Goal: Use online tool/utility: Utilize a website feature to perform a specific function

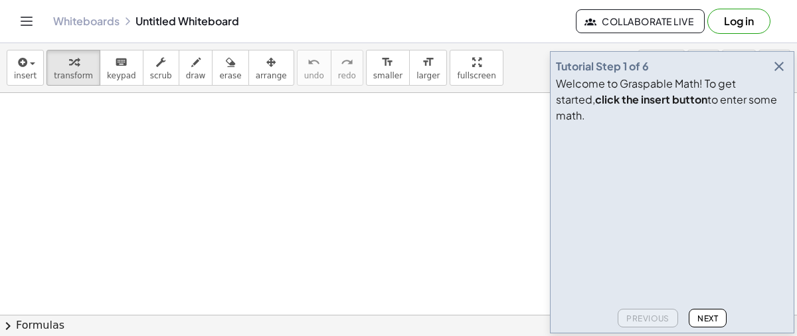
click at [788, 76] on button "button" at bounding box center [779, 66] width 19 height 19
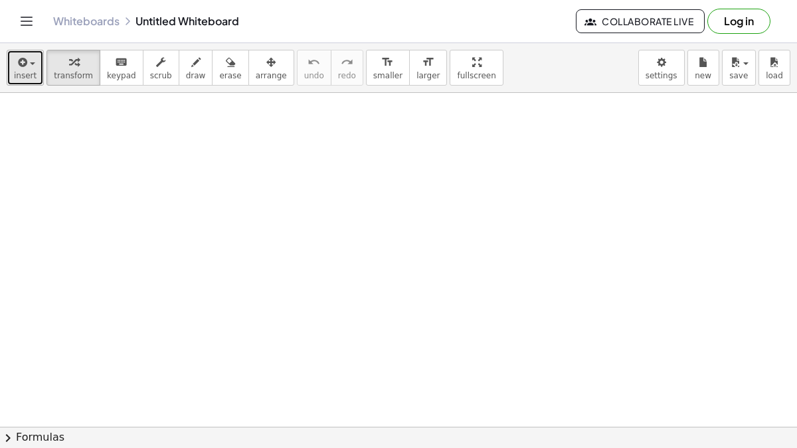
click at [31, 62] on span "button" at bounding box center [32, 63] width 5 height 3
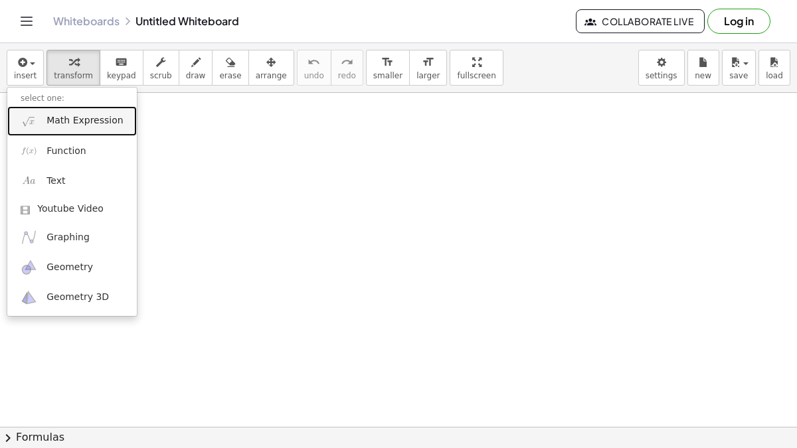
click at [88, 126] on span "Math Expression" at bounding box center [85, 120] width 76 height 13
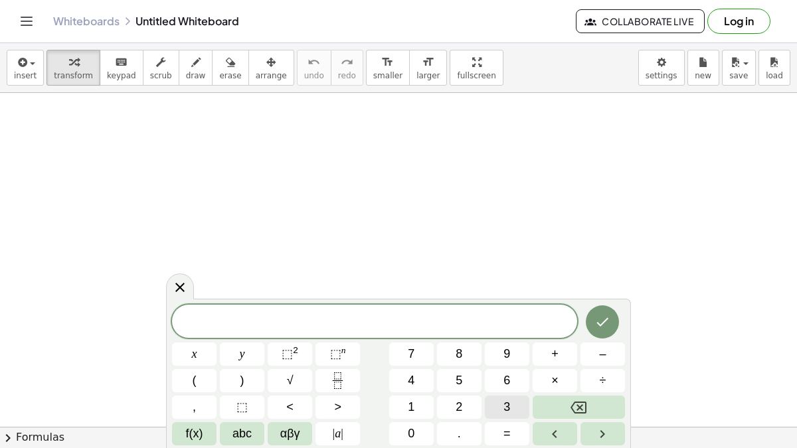
click at [516, 335] on button "3" at bounding box center [507, 407] width 45 height 23
click at [205, 335] on button "f(x)" at bounding box center [194, 434] width 45 height 23
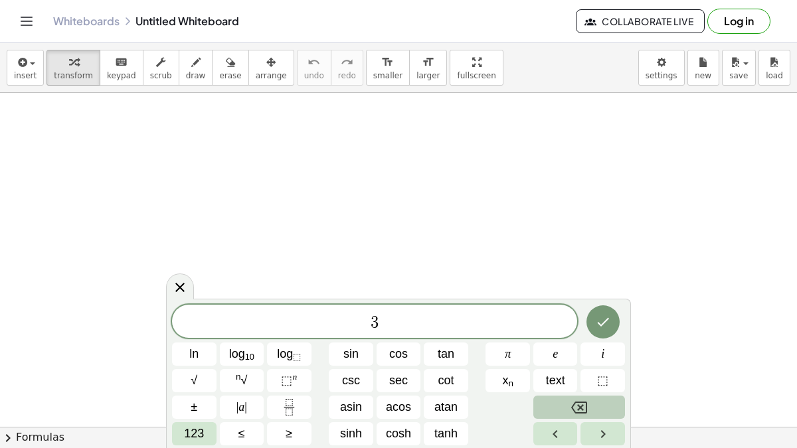
click at [206, 335] on button "123" at bounding box center [194, 434] width 45 height 23
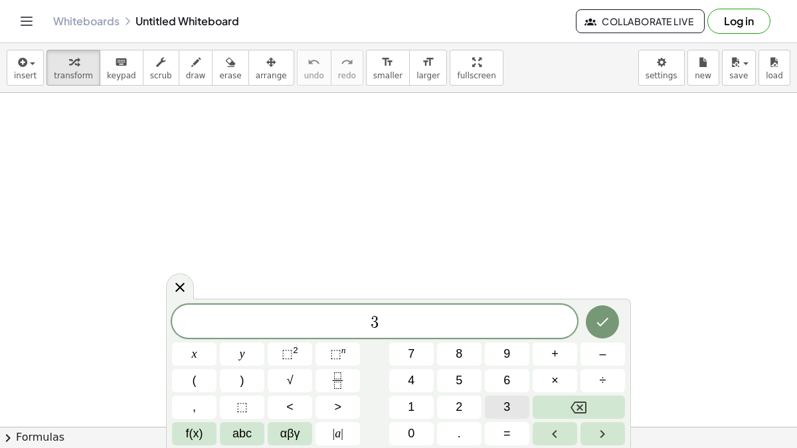
click at [246, 335] on span "abc" at bounding box center [242, 434] width 19 height 18
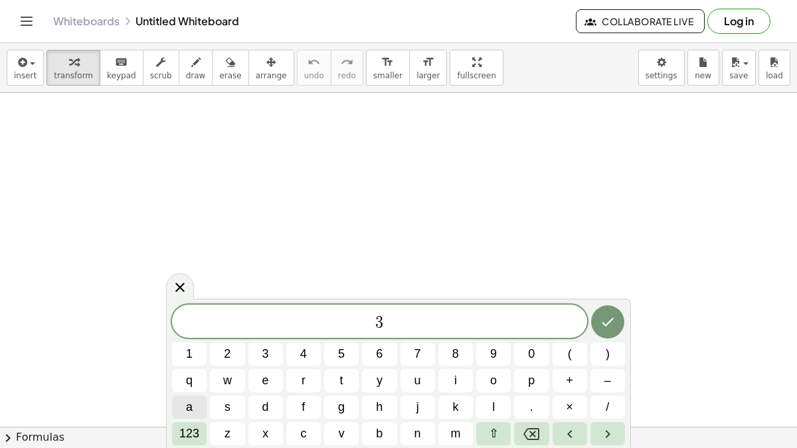
click at [191, 335] on span "a" at bounding box center [189, 408] width 7 height 18
click at [574, 335] on button "+" at bounding box center [570, 380] width 35 height 23
click at [343, 335] on span "5" at bounding box center [341, 354] width 7 height 18
click at [193, 335] on span "123" at bounding box center [189, 434] width 20 height 18
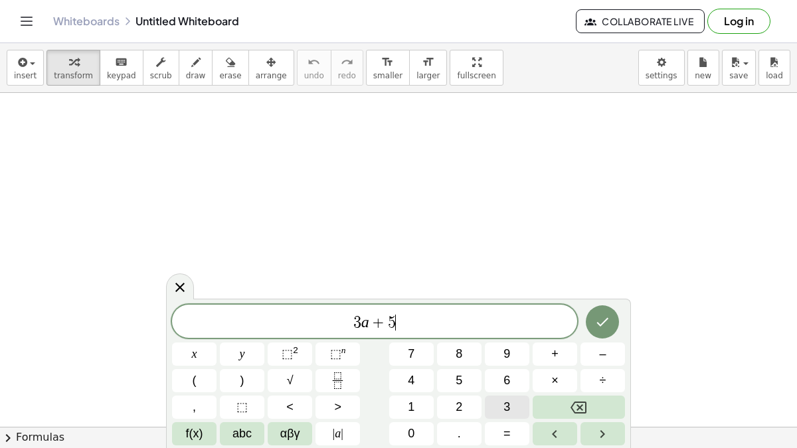
click at [504, 335] on span "=" at bounding box center [507, 434] width 7 height 18
click at [248, 335] on span "abc" at bounding box center [242, 434] width 19 height 18
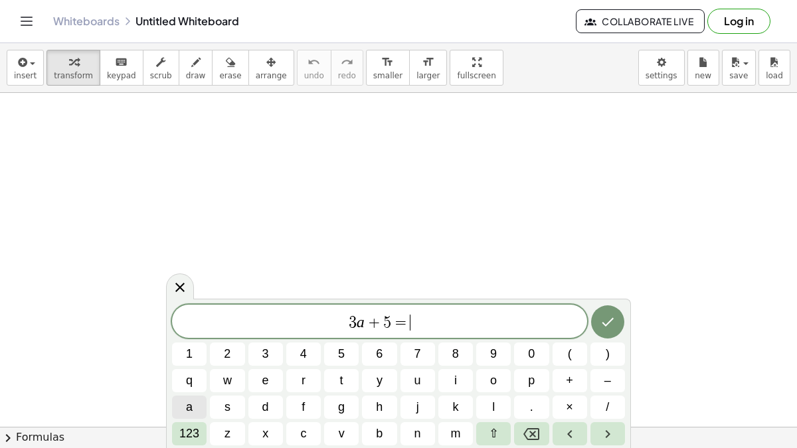
click at [383, 335] on button "b" at bounding box center [379, 434] width 35 height 23
click at [607, 314] on icon "Done" at bounding box center [608, 322] width 16 height 16
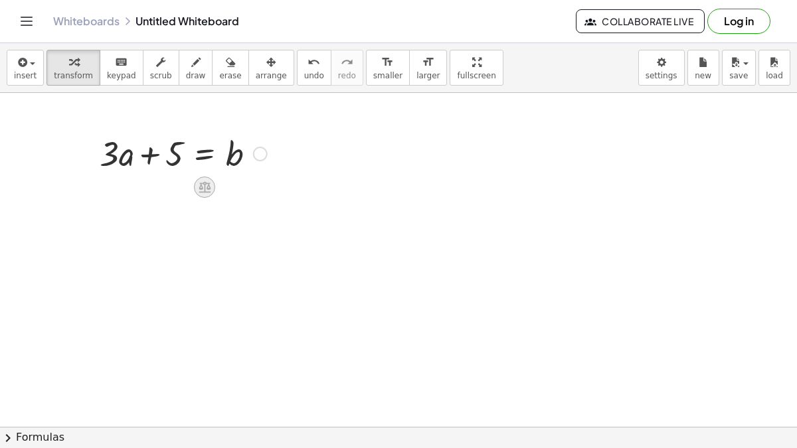
click at [202, 182] on icon at bounding box center [205, 187] width 12 height 11
click at [205, 183] on span "×" at bounding box center [205, 187] width 8 height 19
drag, startPoint x: 356, startPoint y: 217, endPoint x: 424, endPoint y: 252, distance: 76.7
click at [424, 252] on div at bounding box center [398, 427] width 797 height 669
click at [191, 58] on icon "button" at bounding box center [195, 62] width 9 height 16
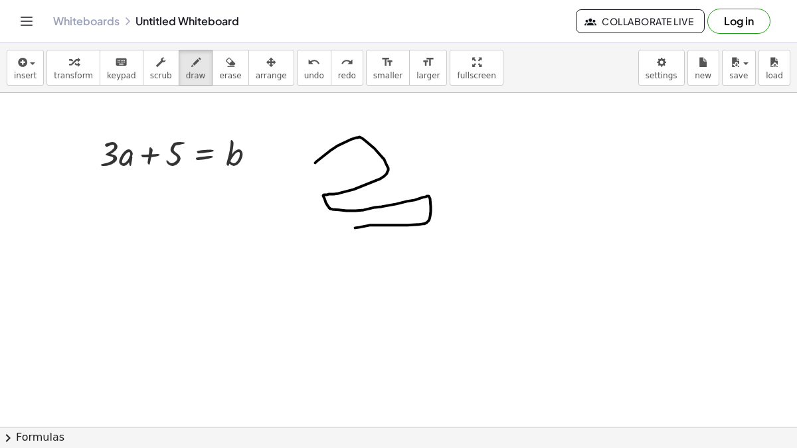
drag, startPoint x: 316, startPoint y: 162, endPoint x: 351, endPoint y: 226, distance: 72.9
click at [351, 226] on div at bounding box center [398, 427] width 797 height 669
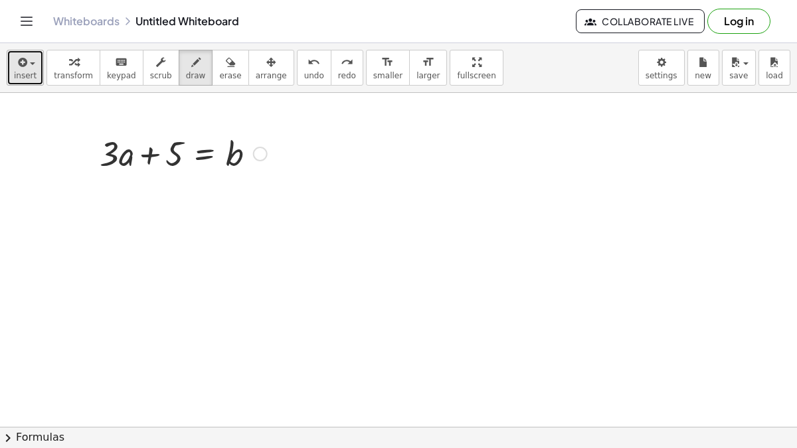
click at [32, 67] on div "button" at bounding box center [25, 62] width 23 height 16
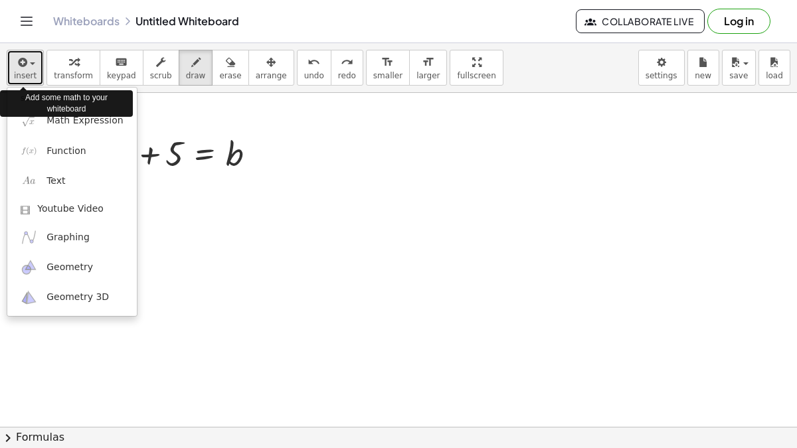
click at [23, 77] on span "insert" at bounding box center [25, 75] width 23 height 9
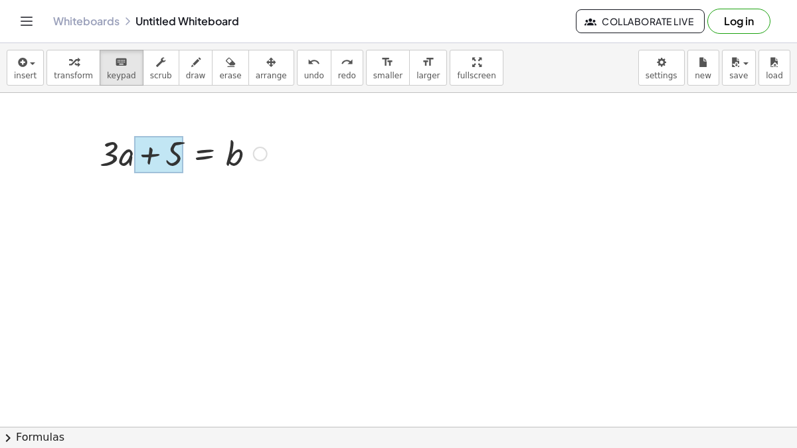
click at [180, 138] on div at bounding box center [158, 154] width 49 height 37
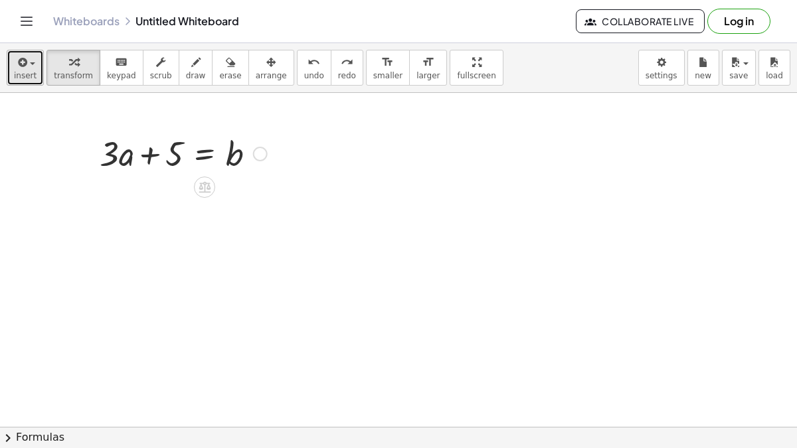
click at [15, 72] on span "insert" at bounding box center [25, 75] width 23 height 9
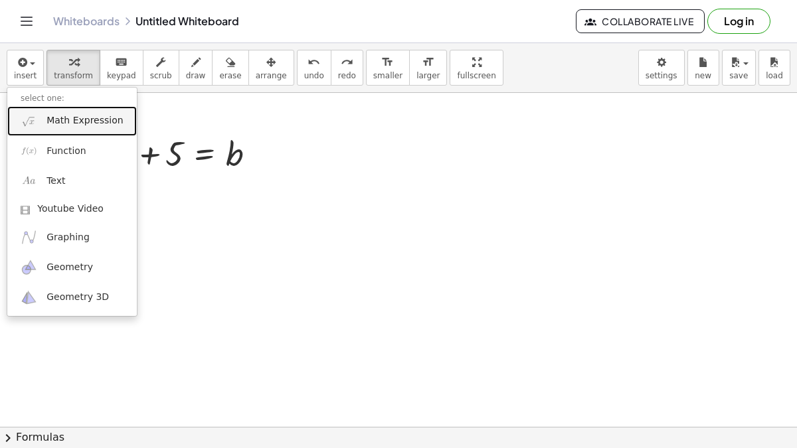
click at [68, 119] on span "Math Expression" at bounding box center [85, 120] width 76 height 13
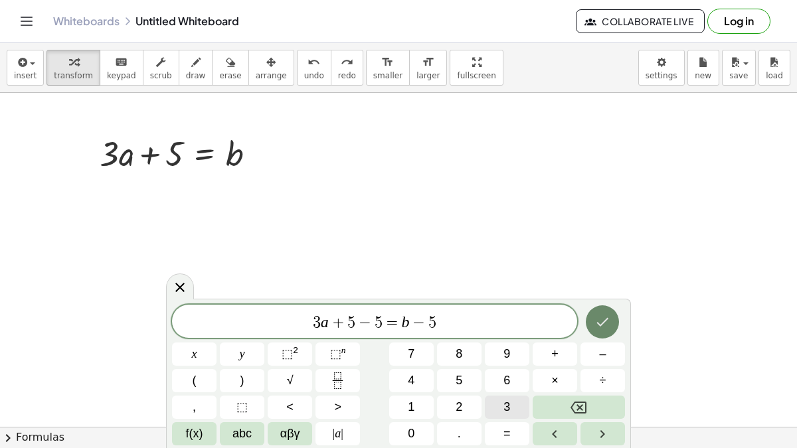
click at [586, 323] on button "Done" at bounding box center [602, 322] width 33 height 33
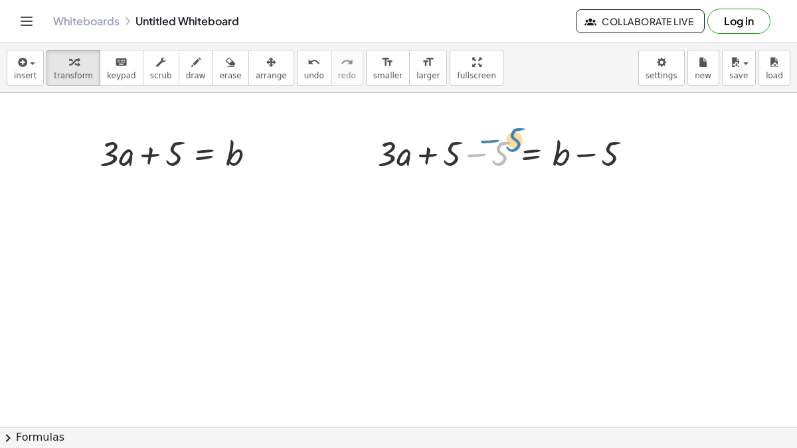
drag, startPoint x: 462, startPoint y: 140, endPoint x: 471, endPoint y: 132, distance: 11.8
click at [471, 132] on div at bounding box center [510, 152] width 278 height 45
drag, startPoint x: 411, startPoint y: 154, endPoint x: 403, endPoint y: 169, distance: 16.6
click at [403, 169] on div at bounding box center [510, 152] width 278 height 45
drag, startPoint x: 472, startPoint y: 167, endPoint x: 474, endPoint y: 174, distance: 7.6
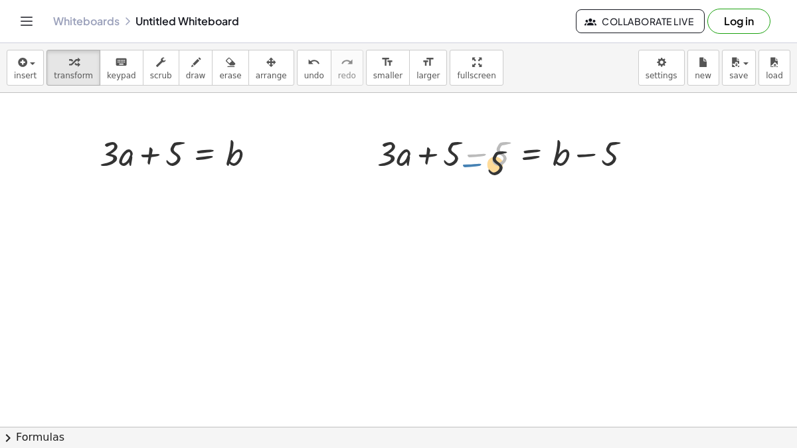
click at [474, 174] on div at bounding box center [510, 152] width 278 height 45
drag, startPoint x: 638, startPoint y: 151, endPoint x: 457, endPoint y: 192, distance: 186.0
click at [457, 192] on div "+ · 3 · a + 5 = b + · 3 · a + 5 − 5 = + b − 5" at bounding box center [398, 427] width 797 height 669
click at [634, 160] on div at bounding box center [510, 152] width 278 height 45
drag, startPoint x: 636, startPoint y: 149, endPoint x: 251, endPoint y: 209, distance: 389.8
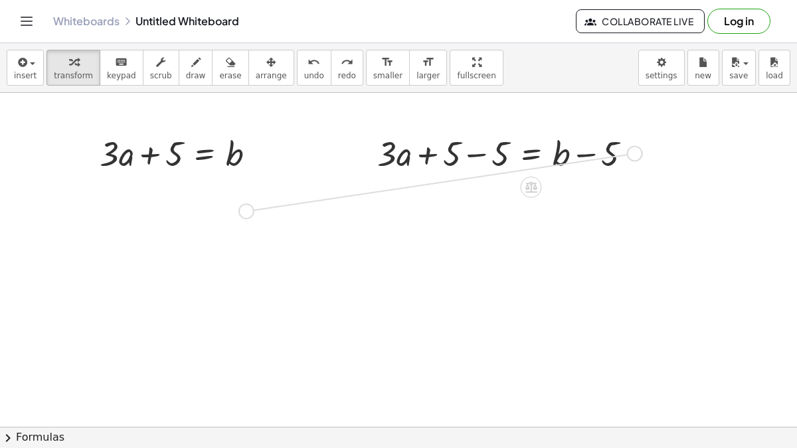
click at [251, 209] on div "+ · 3 · a + 5 = b + · 3 · a + 5 − 5 = + b − 5" at bounding box center [398, 427] width 797 height 669
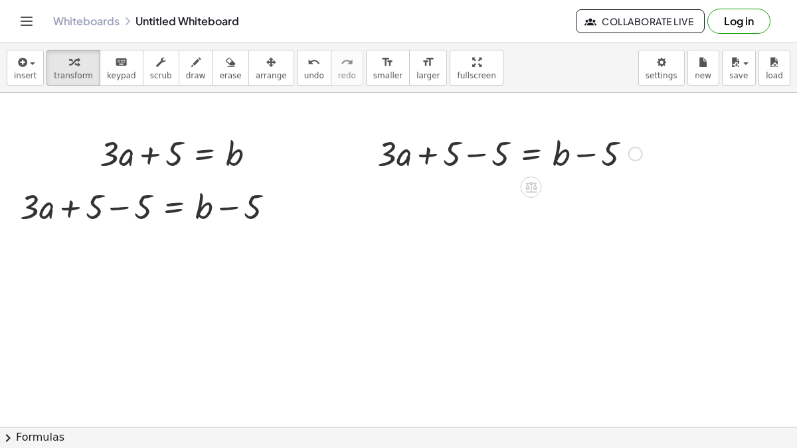
click at [509, 131] on div at bounding box center [510, 152] width 278 height 45
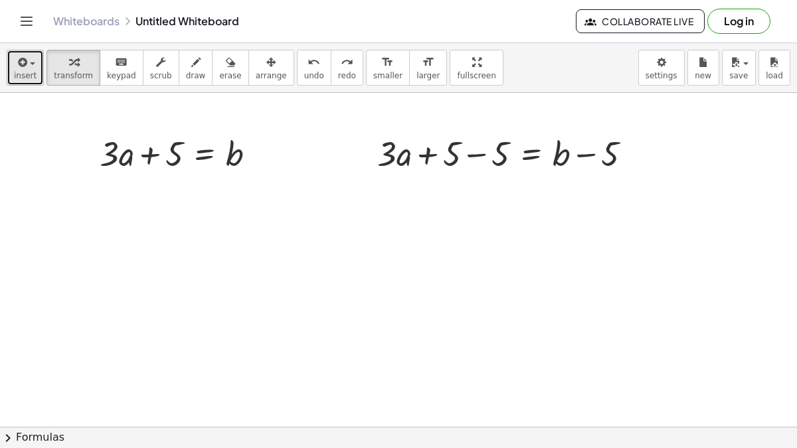
click at [15, 62] on icon "button" at bounding box center [21, 62] width 12 height 16
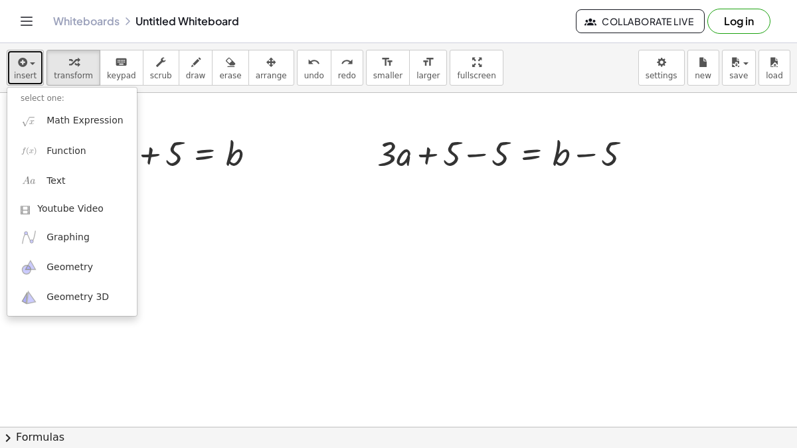
click at [14, 54] on div "button" at bounding box center [25, 62] width 23 height 16
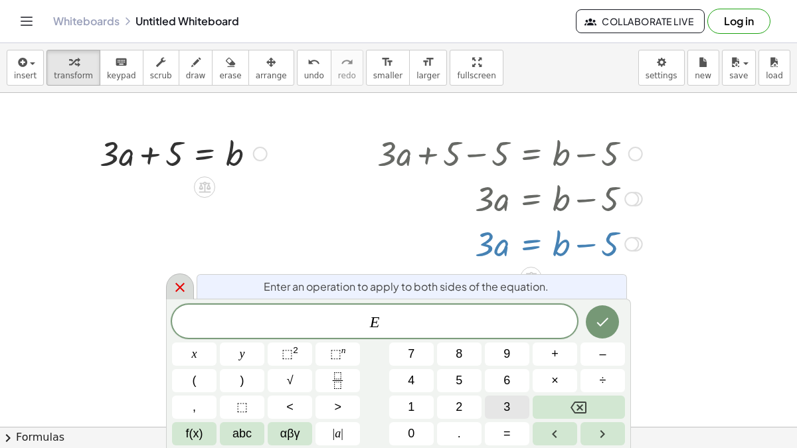
click at [183, 276] on div at bounding box center [180, 287] width 28 height 26
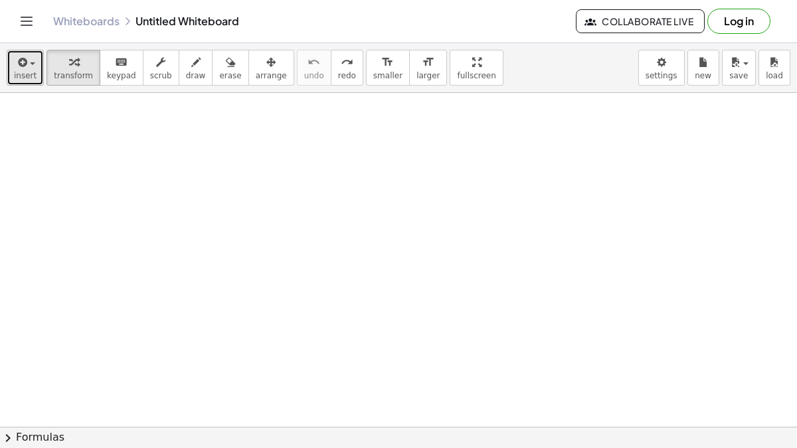
click at [24, 76] on span "insert" at bounding box center [25, 75] width 23 height 9
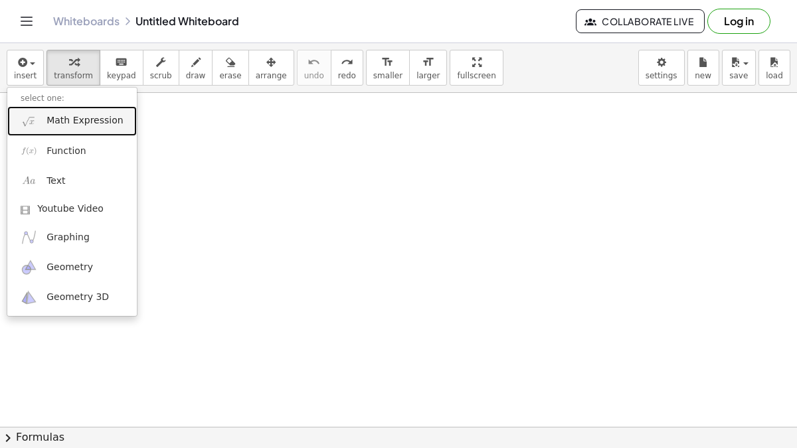
click at [46, 126] on link "Math Expression" at bounding box center [72, 121] width 130 height 30
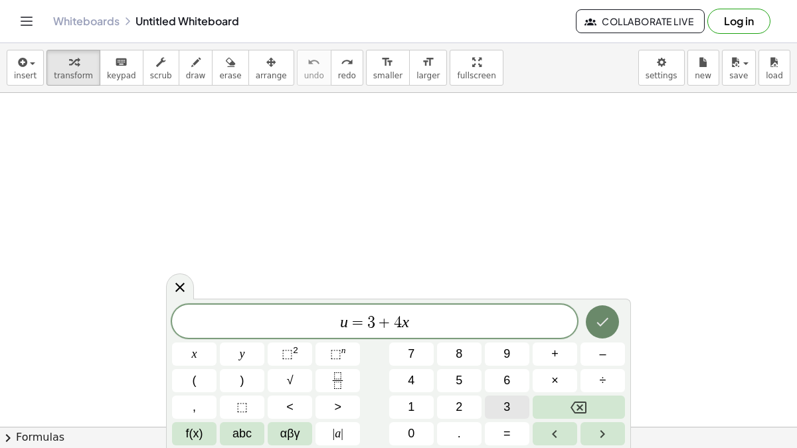
click at [601, 312] on button "Done" at bounding box center [602, 322] width 33 height 33
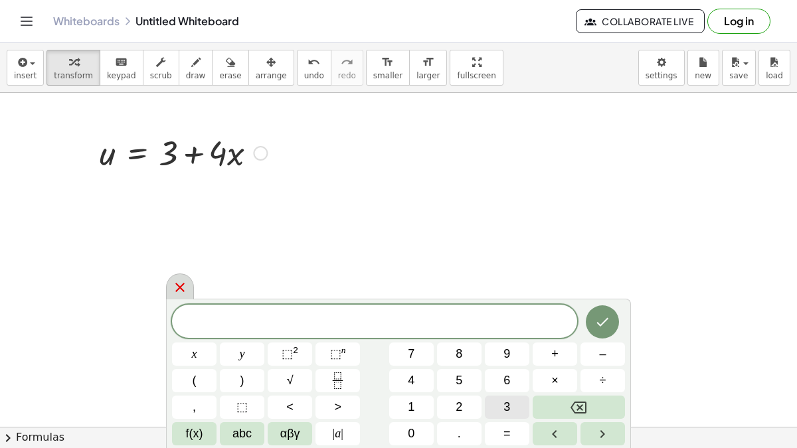
click at [188, 293] on div at bounding box center [180, 287] width 28 height 26
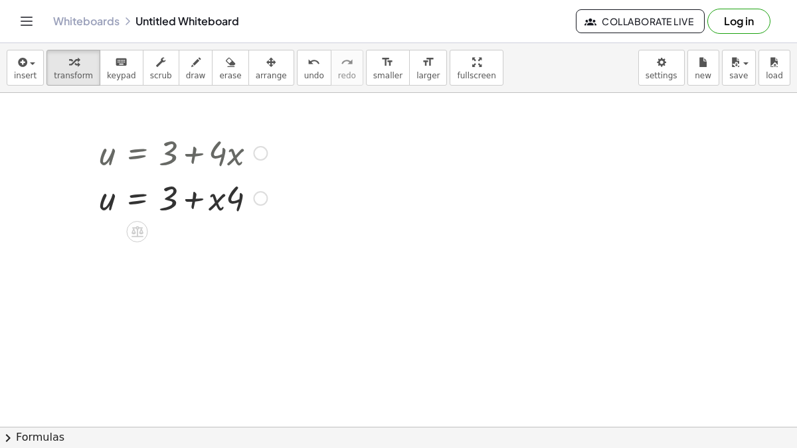
click at [221, 163] on div at bounding box center [183, 152] width 181 height 45
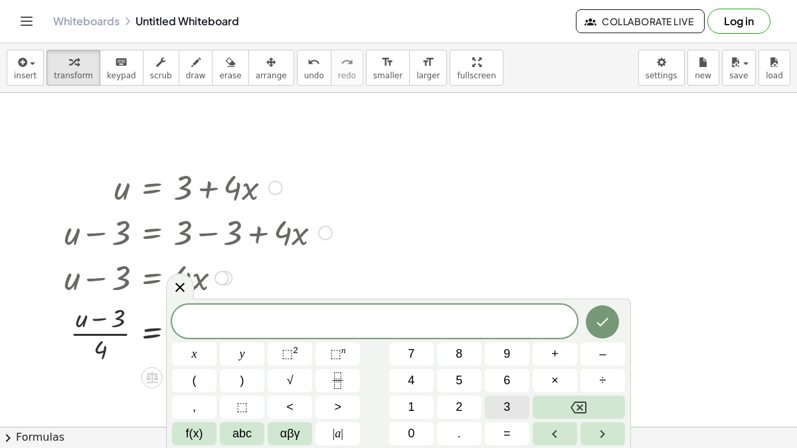
scroll to position [27, 0]
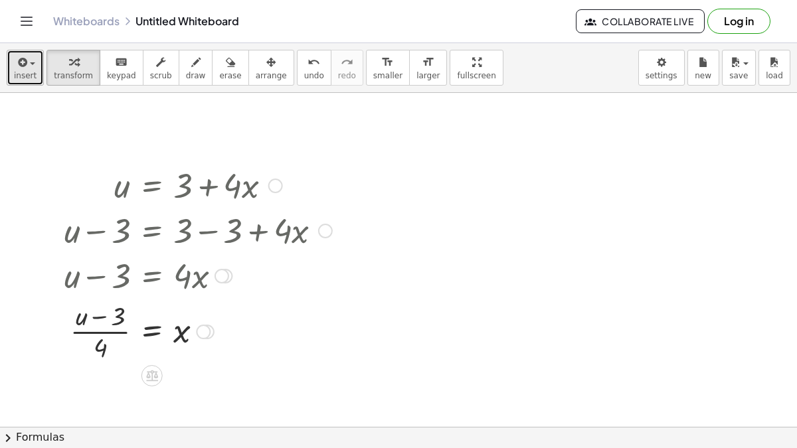
click at [25, 71] on span "insert" at bounding box center [25, 75] width 23 height 9
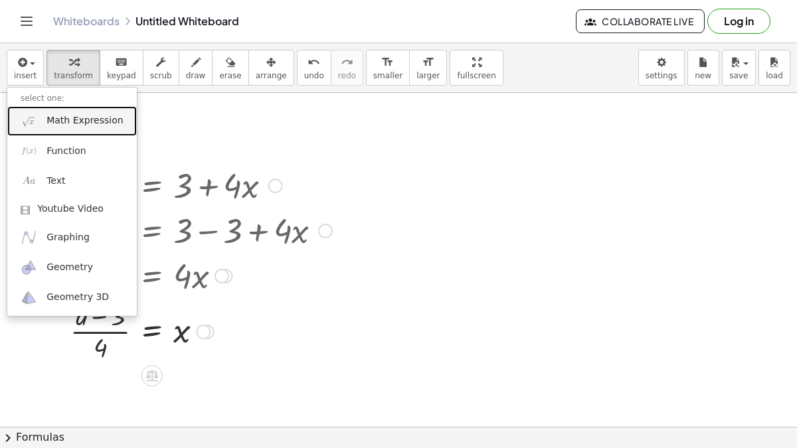
click at [89, 132] on link "Math Expression" at bounding box center [72, 121] width 130 height 30
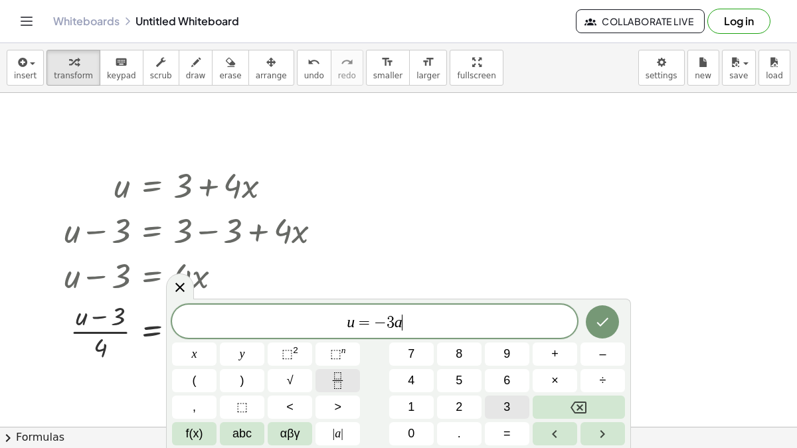
click at [341, 335] on icon "Fraction" at bounding box center [338, 381] width 17 height 17
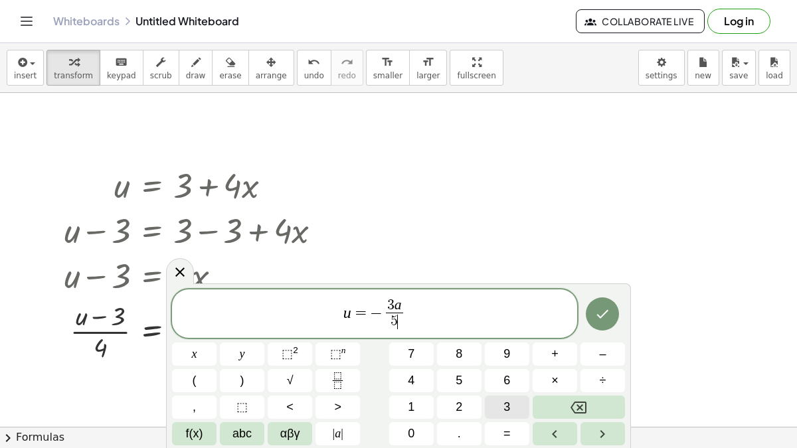
click at [428, 310] on span "u = − 3 a 5 ​ ​" at bounding box center [374, 315] width 405 height 35
click at [620, 316] on div at bounding box center [603, 315] width 45 height 50
click at [611, 317] on button "Done" at bounding box center [602, 314] width 33 height 33
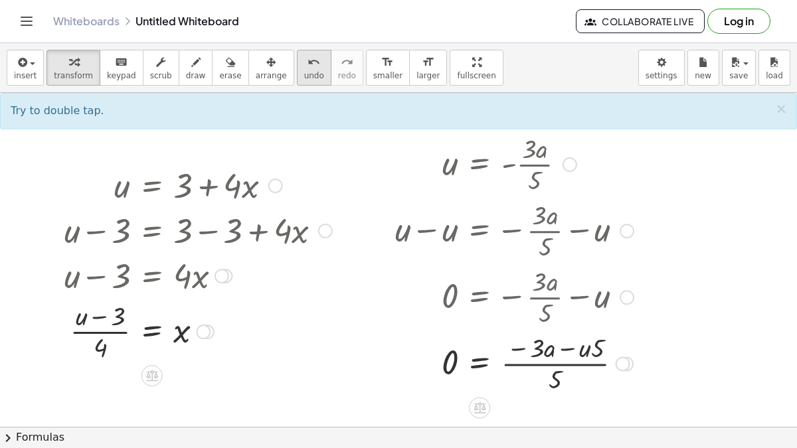
click at [304, 74] on span "undo" at bounding box center [314, 75] width 20 height 9
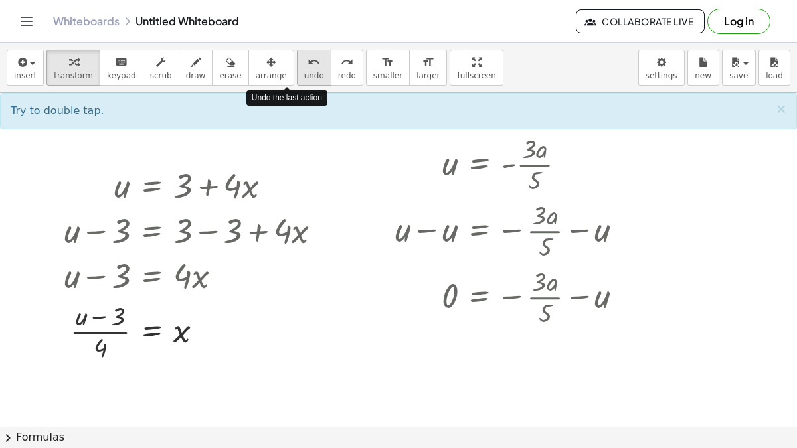
click at [304, 74] on span "undo" at bounding box center [314, 75] width 20 height 9
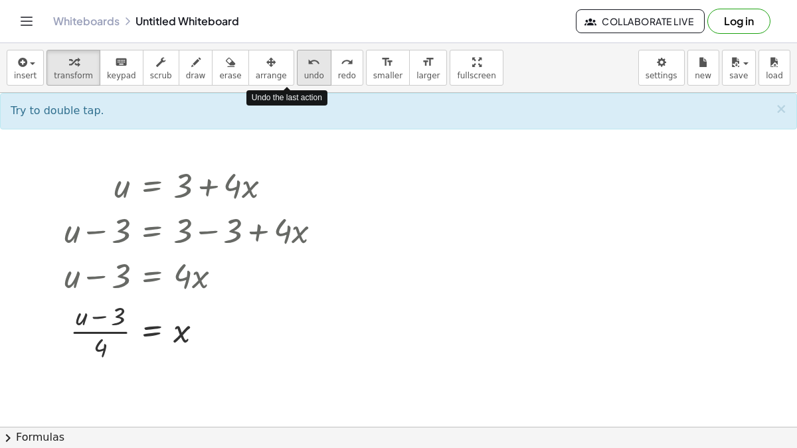
click at [304, 74] on span "undo" at bounding box center [314, 75] width 20 height 9
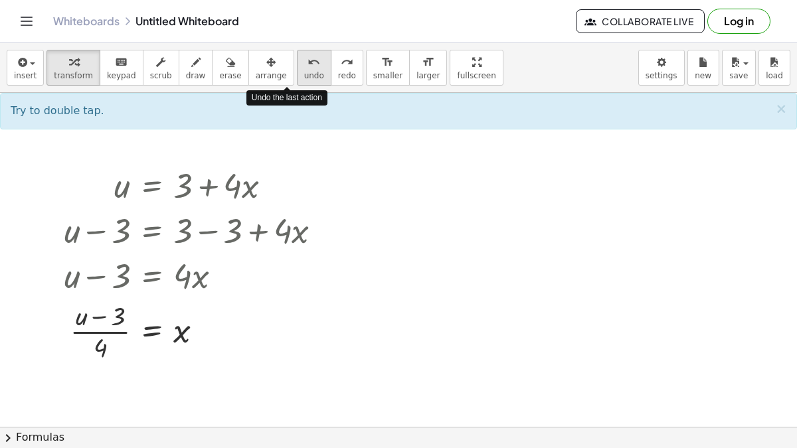
click at [304, 74] on span "undo" at bounding box center [314, 75] width 20 height 9
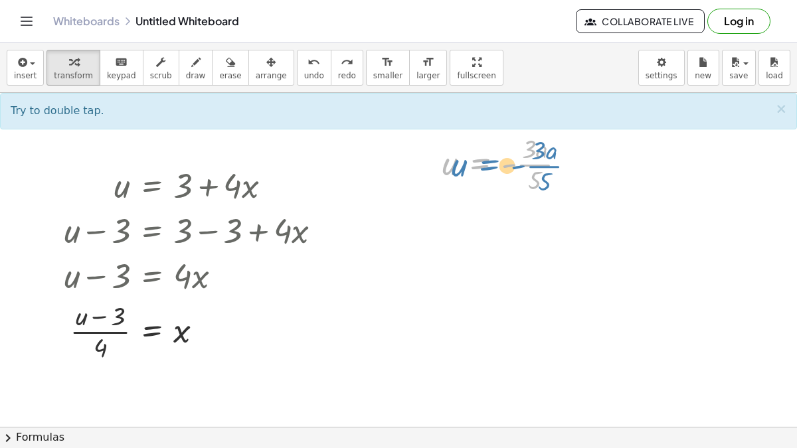
drag, startPoint x: 500, startPoint y: 163, endPoint x: 513, endPoint y: 164, distance: 12.6
click at [513, 164] on div at bounding box center [509, 163] width 147 height 66
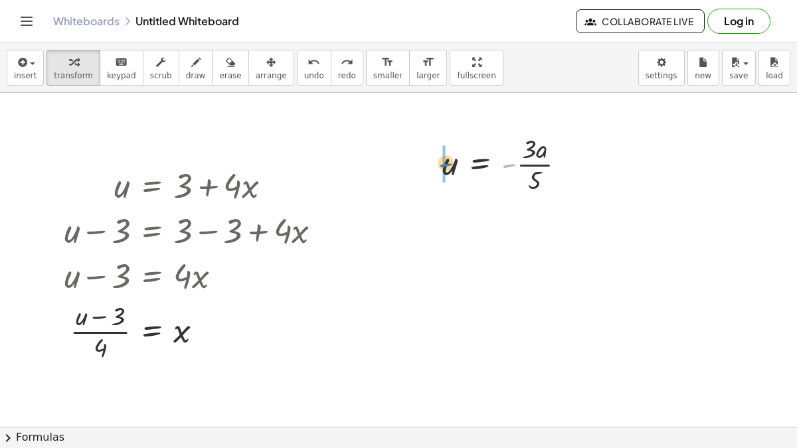
drag, startPoint x: 512, startPoint y: 163, endPoint x: 444, endPoint y: 163, distance: 67.1
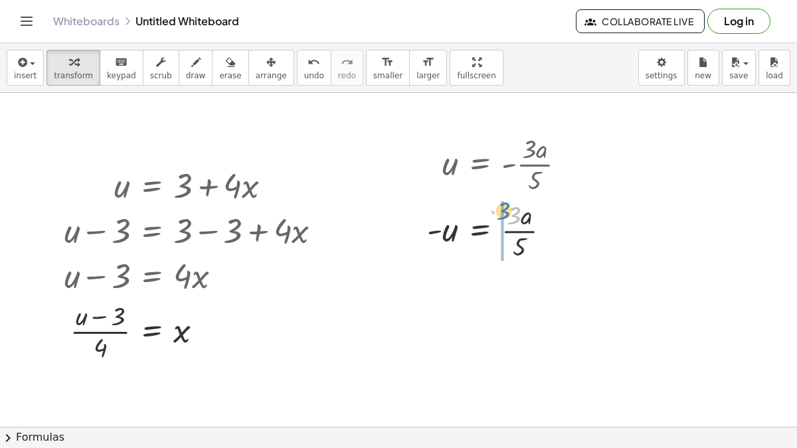
click at [516, 215] on div at bounding box center [502, 230] width 163 height 66
drag, startPoint x: 512, startPoint y: 238, endPoint x: 413, endPoint y: 237, distance: 99.0
click at [413, 237] on div "u = - · 3 · a · 5 · 5 u = · 3 · a · 5 -" at bounding box center [496, 197] width 179 height 140
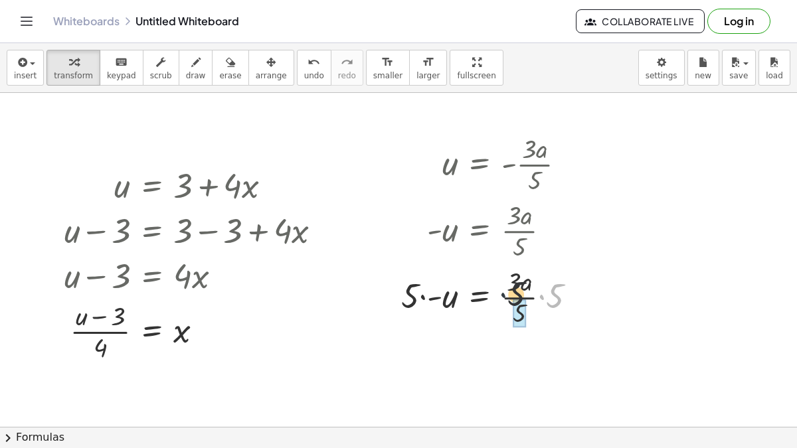
drag, startPoint x: 543, startPoint y: 293, endPoint x: 500, endPoint y: 291, distance: 42.6
click at [500, 291] on div at bounding box center [494, 296] width 199 height 66
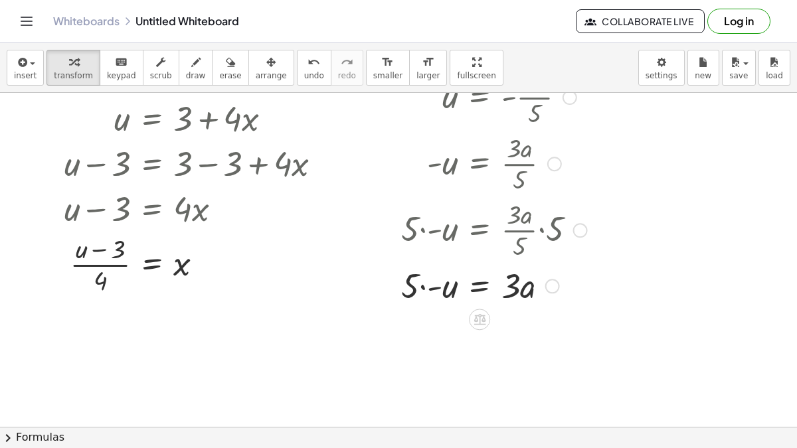
scroll to position [98, 0]
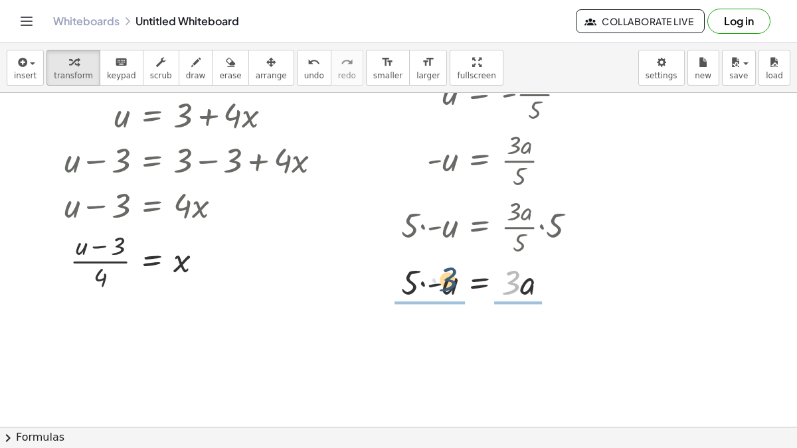
drag, startPoint x: 510, startPoint y: 278, endPoint x: 438, endPoint y: 276, distance: 72.4
click at [438, 276] on div at bounding box center [494, 281] width 199 height 45
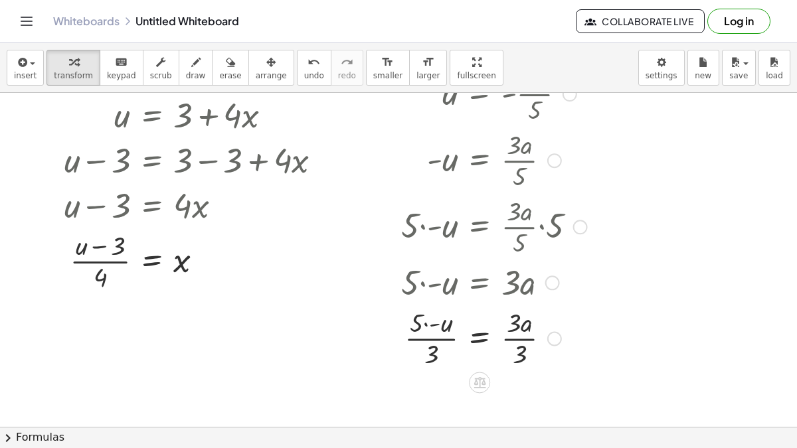
click at [512, 335] on div at bounding box center [494, 337] width 199 height 66
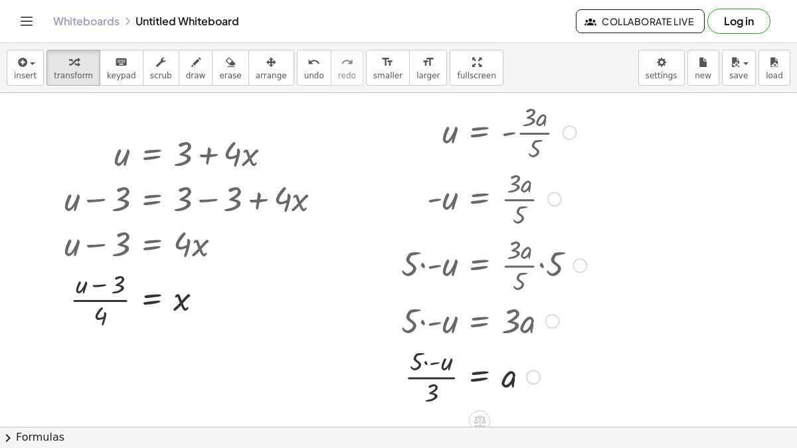
scroll to position [63, 0]
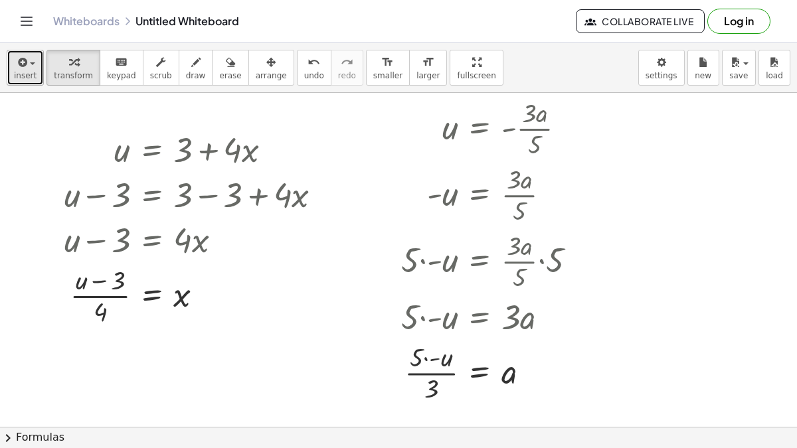
click at [25, 74] on span "insert" at bounding box center [25, 75] width 23 height 9
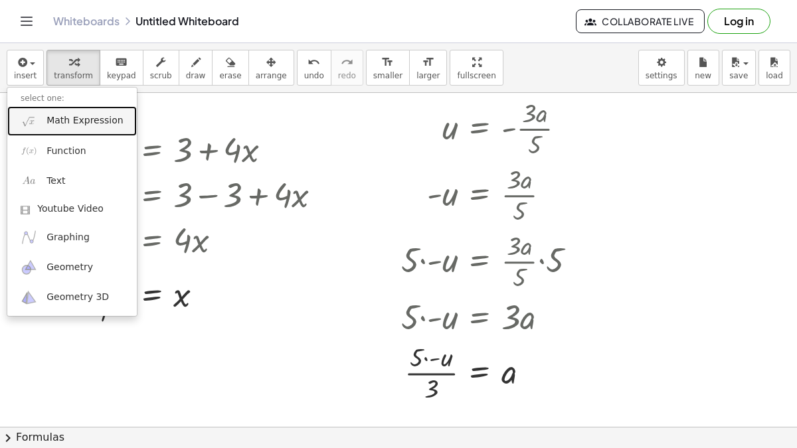
click at [42, 117] on link "Math Expression" at bounding box center [72, 121] width 130 height 30
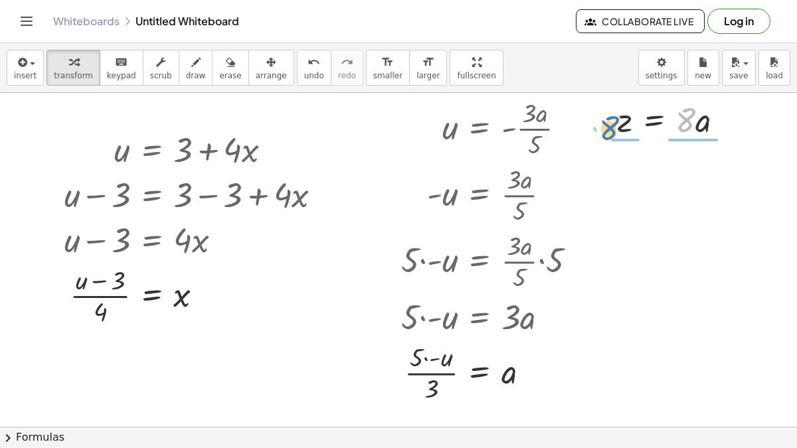
drag, startPoint x: 685, startPoint y: 121, endPoint x: 607, endPoint y: 129, distance: 78.8
click at [607, 129] on div "· 8 z = · 8 · a" at bounding box center [671, 119] width 146 height 52
click at [694, 131] on div at bounding box center [671, 119] width 143 height 66
click at [623, 122] on div at bounding box center [660, 119] width 121 height 66
click at [3, 65] on div "insert select one: Math Expression Function Text Youtube Video Graphing Geometr…" at bounding box center [398, 68] width 797 height 50
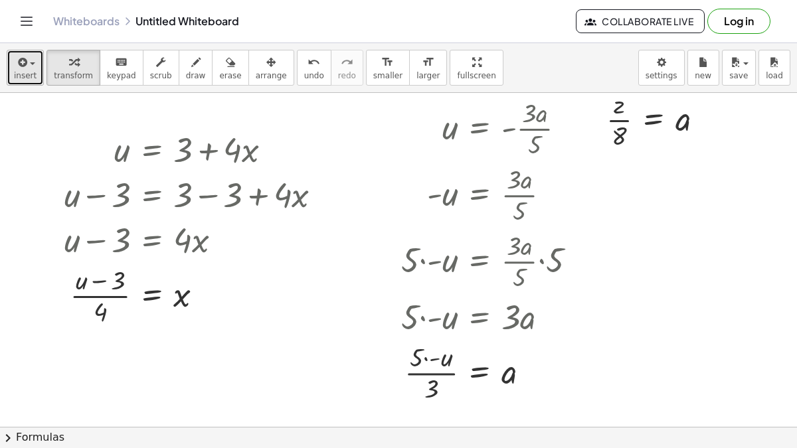
click at [15, 76] on span "insert" at bounding box center [25, 75] width 23 height 9
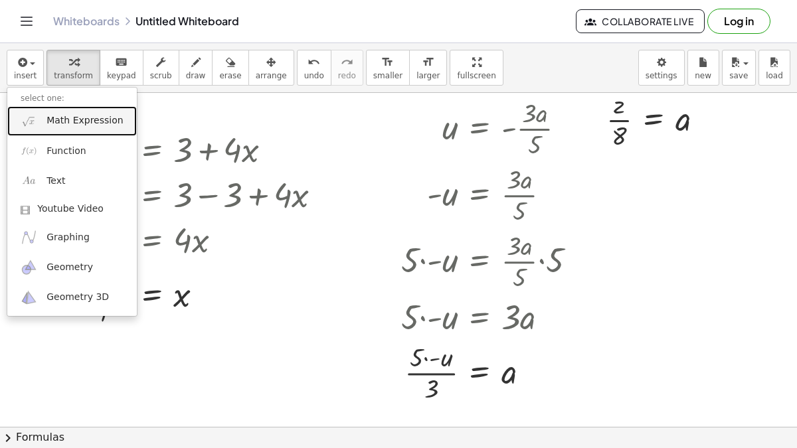
click at [47, 115] on span "Math Expression" at bounding box center [85, 120] width 76 height 13
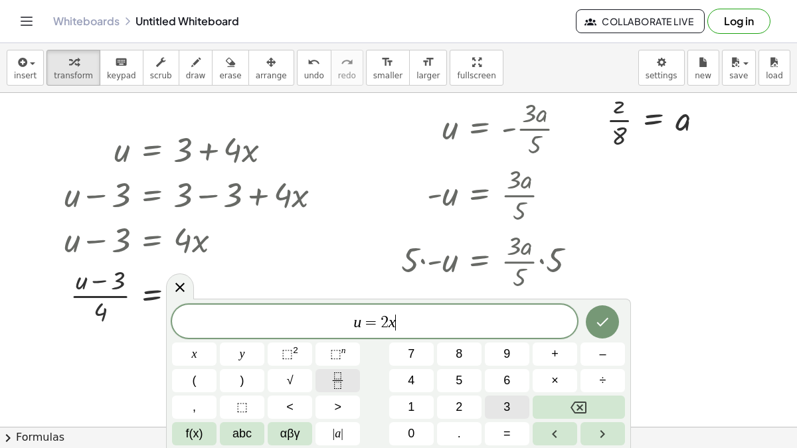
click at [351, 335] on button "Fraction" at bounding box center [338, 380] width 45 height 23
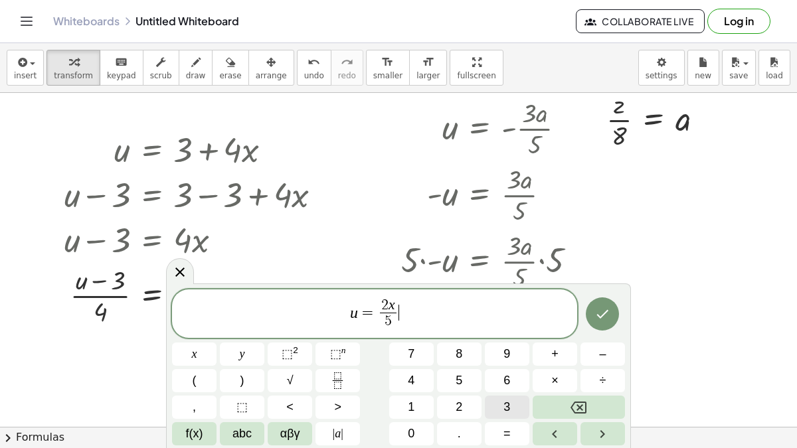
click at [401, 306] on span "u = 2 x 5 ​ ​" at bounding box center [374, 315] width 405 height 35
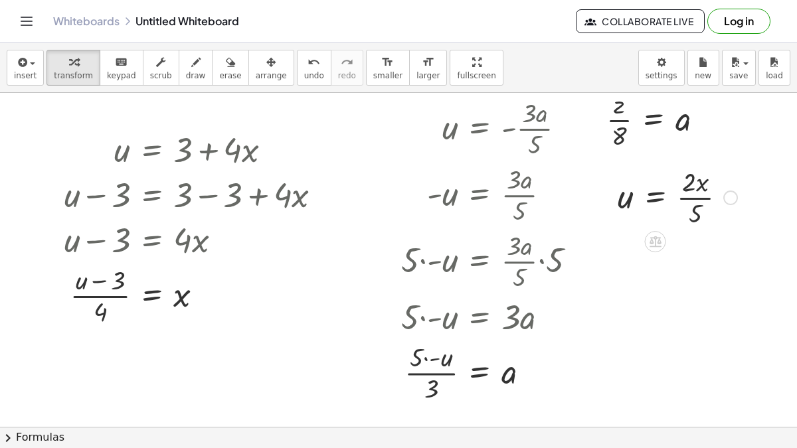
click at [695, 206] on div at bounding box center [677, 196] width 133 height 66
click at [696, 192] on div at bounding box center [677, 196] width 133 height 66
drag, startPoint x: 688, startPoint y: 180, endPoint x: 607, endPoint y: 203, distance: 85.0
click at [607, 203] on div "· 2 u = · 2 · x · 5" at bounding box center [672, 196] width 149 height 73
click at [607, 200] on div at bounding box center [682, 196] width 190 height 66
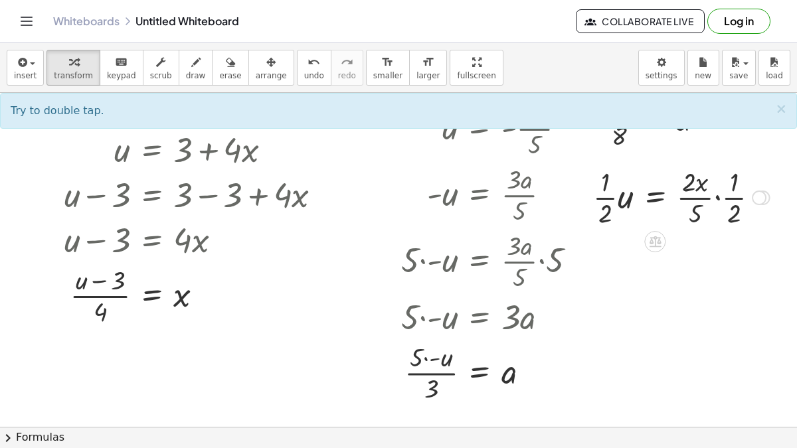
click at [739, 201] on div at bounding box center [682, 196] width 190 height 66
click at [701, 195] on div at bounding box center [682, 196] width 190 height 66
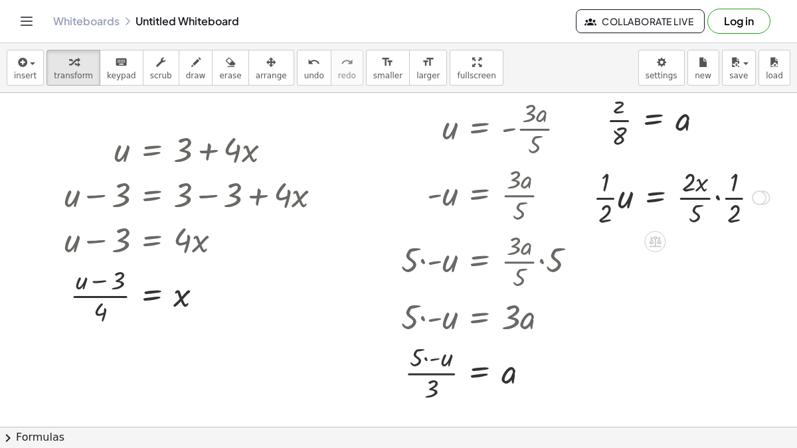
click at [717, 197] on div at bounding box center [682, 196] width 190 height 66
click at [617, 197] on div at bounding box center [669, 196] width 164 height 66
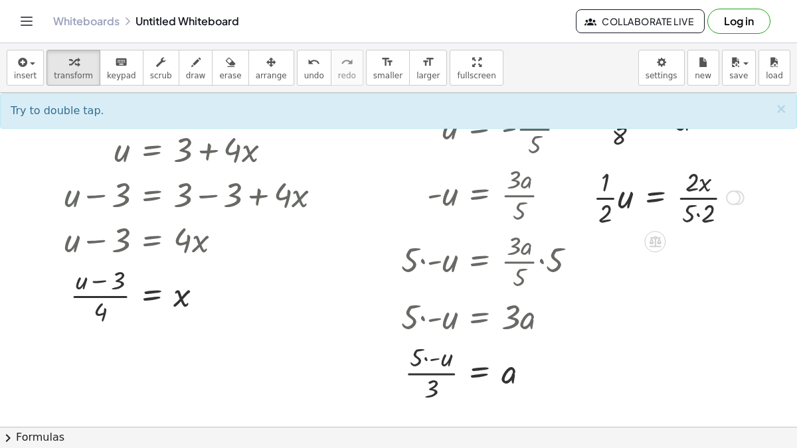
click at [623, 197] on div at bounding box center [669, 196] width 164 height 66
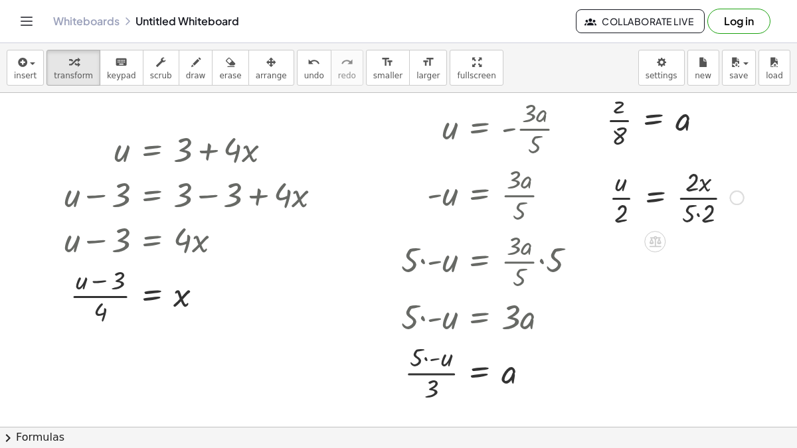
click at [694, 215] on div at bounding box center [677, 196] width 148 height 66
click at [702, 195] on div at bounding box center [677, 196] width 148 height 66
click at [621, 193] on div at bounding box center [677, 196] width 148 height 66
drag, startPoint x: 696, startPoint y: 216, endPoint x: 617, endPoint y: 205, distance: 79.9
click at [617, 205] on div "· 5 u = · 2 · x · 5" at bounding box center [672, 196] width 149 height 73
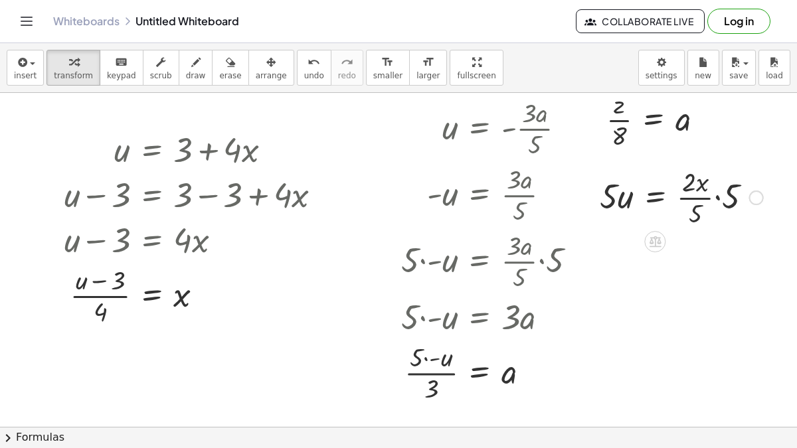
click at [622, 205] on div at bounding box center [681, 196] width 177 height 66
click at [717, 195] on div at bounding box center [681, 196] width 177 height 66
click at [714, 199] on div at bounding box center [675, 196] width 164 height 66
drag, startPoint x: 697, startPoint y: 180, endPoint x: 605, endPoint y: 195, distance: 93.6
click at [605, 195] on div "· x u = · 2 · x · 5" at bounding box center [672, 196] width 149 height 73
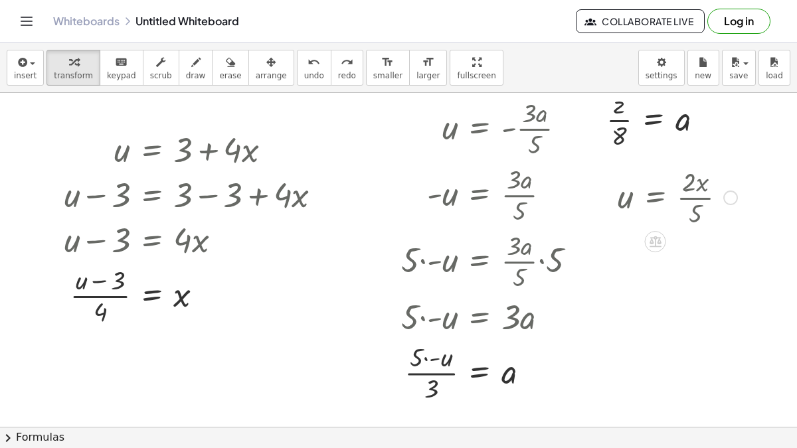
click at [680, 184] on div at bounding box center [677, 196] width 133 height 66
drag, startPoint x: 688, startPoint y: 186, endPoint x: 615, endPoint y: 209, distance: 75.9
click at [615, 209] on div "· 2 u = · 2 · x · 5" at bounding box center [672, 196] width 149 height 73
click at [692, 201] on div at bounding box center [677, 196] width 133 height 66
drag, startPoint x: 695, startPoint y: 206, endPoint x: 631, endPoint y: 189, distance: 65.9
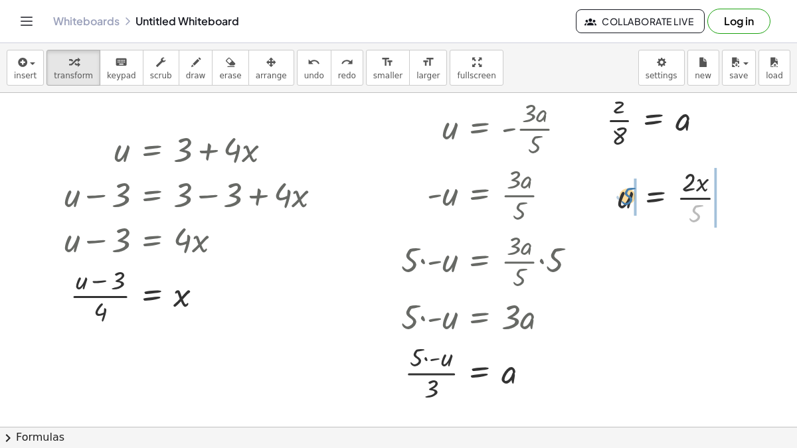
click at [631, 189] on div at bounding box center [677, 196] width 133 height 66
click at [719, 197] on div at bounding box center [681, 196] width 177 height 66
click at [706, 188] on div at bounding box center [675, 196] width 164 height 66
click at [706, 197] on div at bounding box center [675, 196] width 164 height 66
click at [619, 197] on div at bounding box center [675, 196] width 164 height 66
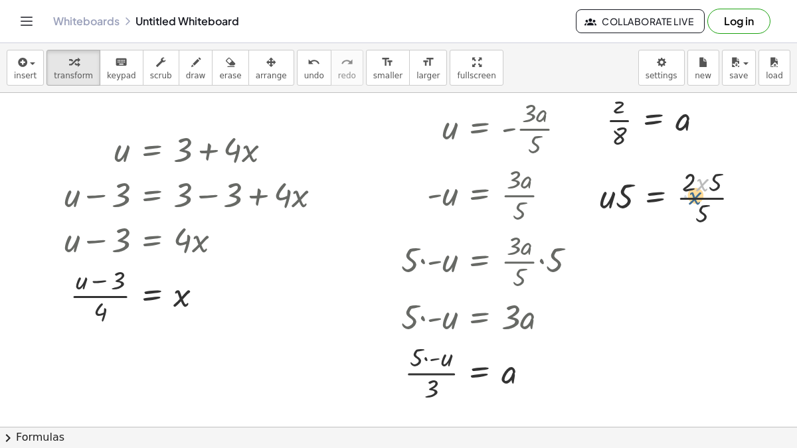
drag, startPoint x: 704, startPoint y: 185, endPoint x: 700, endPoint y: 197, distance: 12.6
click at [700, 197] on div at bounding box center [675, 196] width 164 height 66
drag, startPoint x: 712, startPoint y: 181, endPoint x: 629, endPoint y: 201, distance: 85.2
click at [629, 201] on div at bounding box center [675, 196] width 164 height 66
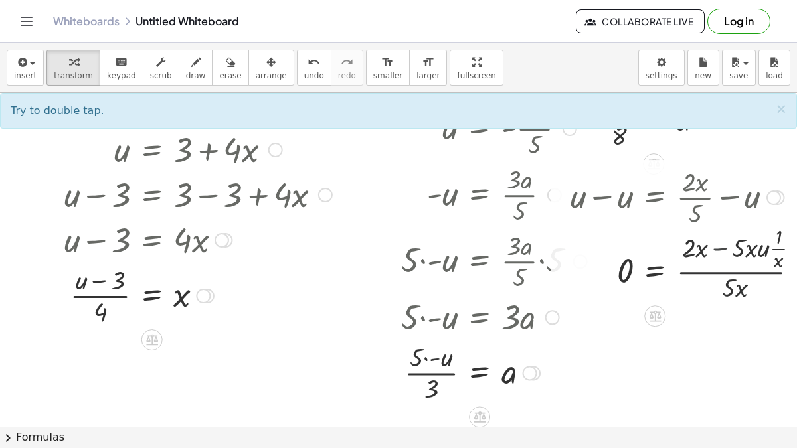
click at [744, 304] on div "u = · 2 · x · 5 + u − u = + · 2 · x · 5 − u 0 = + · 2 · x · 5 − u · · 1 · x · 0…" at bounding box center [689, 233] width 276 height 147
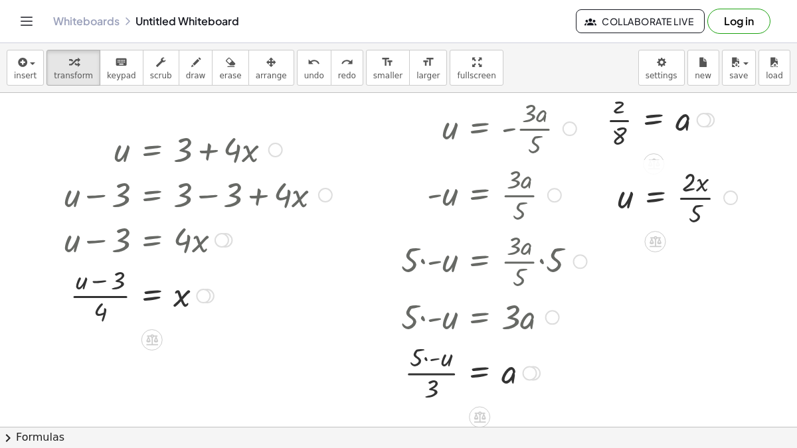
click at [622, 197] on div at bounding box center [677, 196] width 133 height 66
click at [682, 202] on div at bounding box center [677, 196] width 133 height 66
click at [219, 76] on span "erase" at bounding box center [230, 75] width 22 height 9
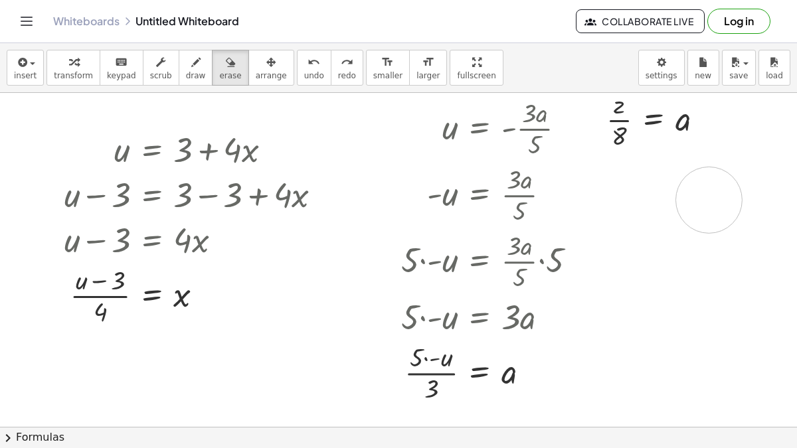
drag, startPoint x: 605, startPoint y: 197, endPoint x: 710, endPoint y: 200, distance: 104.3
click at [710, 200] on div at bounding box center [426, 364] width 853 height 669
click at [81, 65] on div "button" at bounding box center [73, 62] width 39 height 16
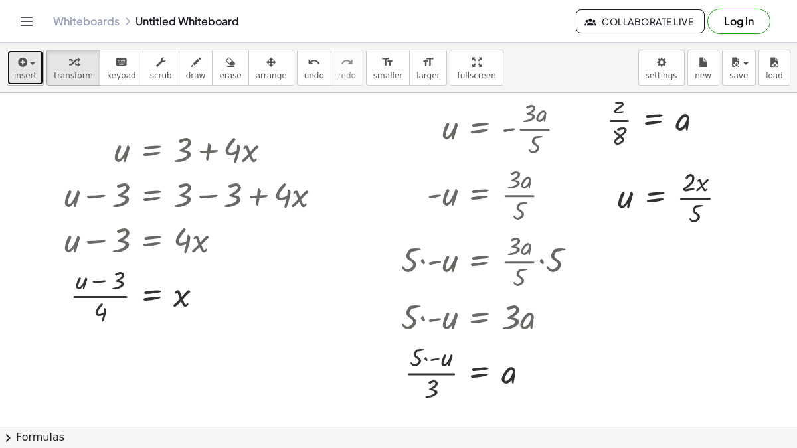
click at [22, 68] on icon "button" at bounding box center [21, 62] width 12 height 16
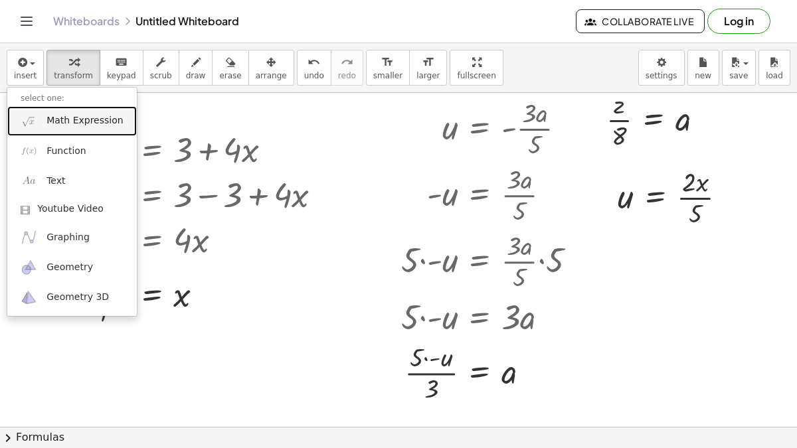
click at [60, 126] on span "Math Expression" at bounding box center [85, 120] width 76 height 13
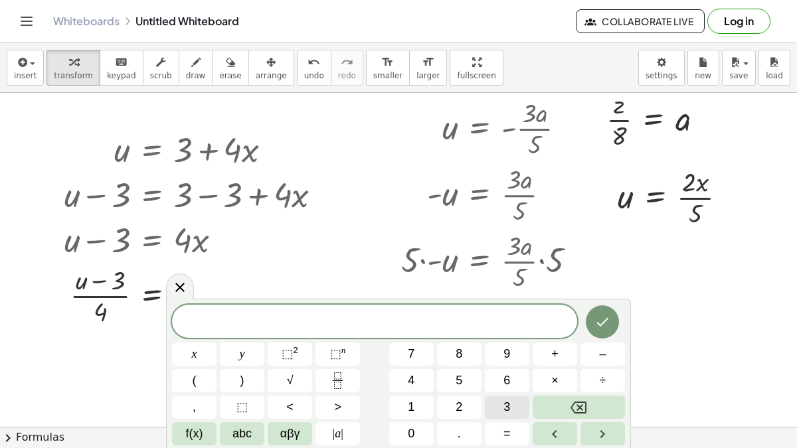
click at [328, 320] on span "​" at bounding box center [374, 323] width 405 height 19
click at [769, 308] on div at bounding box center [426, 364] width 853 height 669
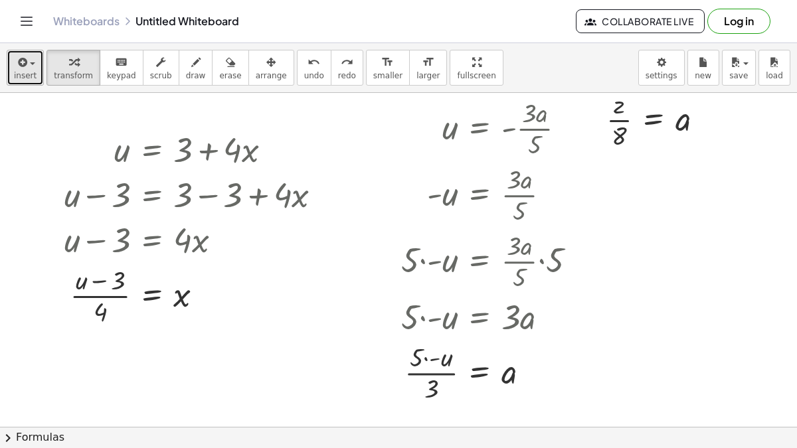
click at [15, 66] on icon "button" at bounding box center [21, 62] width 12 height 16
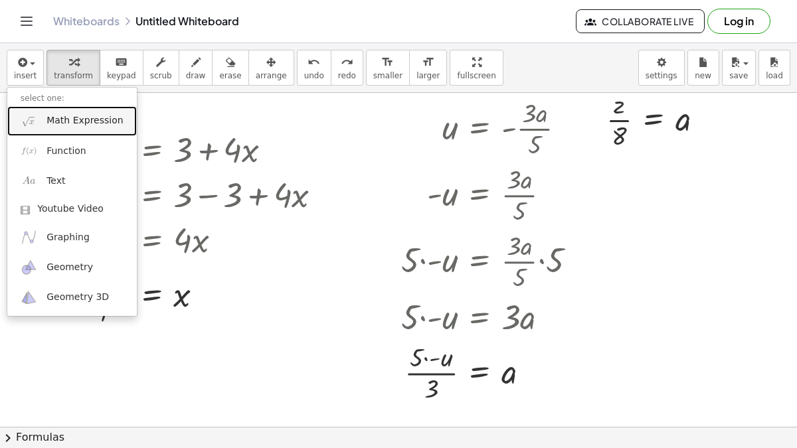
click at [51, 121] on span "Math Expression" at bounding box center [85, 120] width 76 height 13
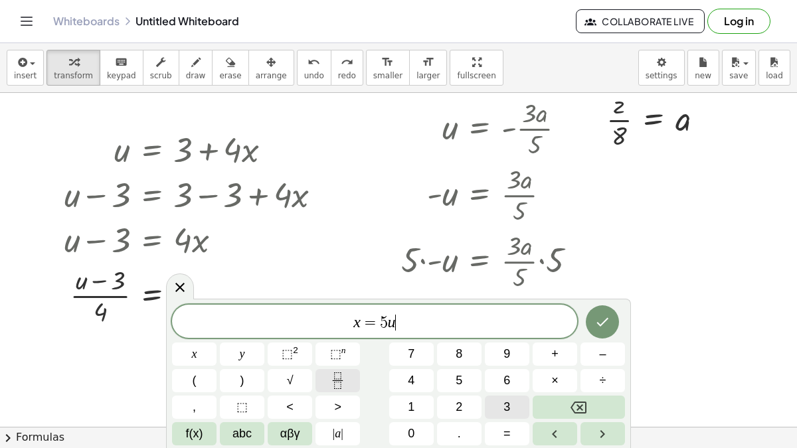
click at [332, 335] on icon "Fraction" at bounding box center [338, 381] width 17 height 17
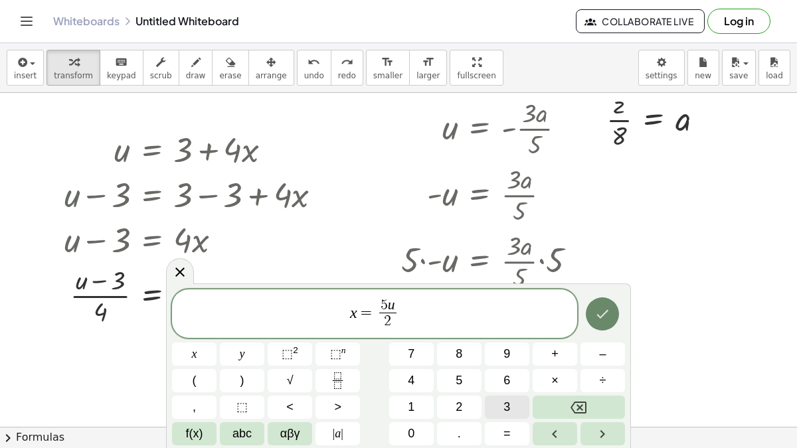
click at [615, 322] on button "Done" at bounding box center [602, 314] width 33 height 33
